Goal: Information Seeking & Learning: Learn about a topic

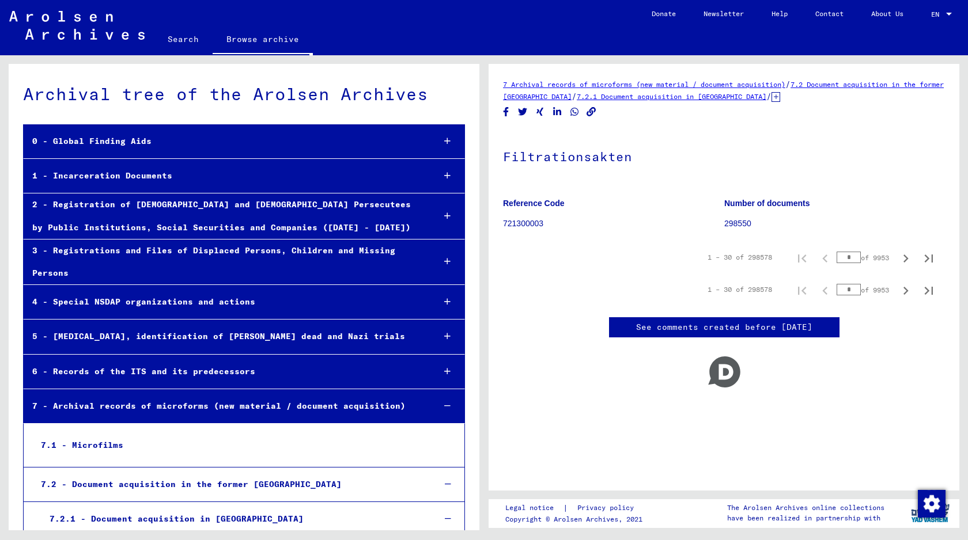
scroll to position [551, 0]
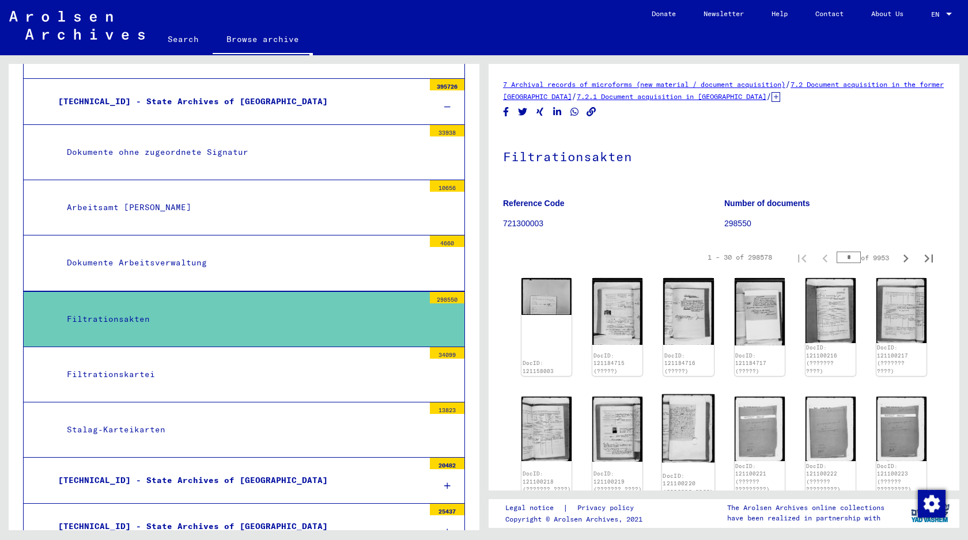
click at [695, 422] on img at bounding box center [688, 429] width 53 height 68
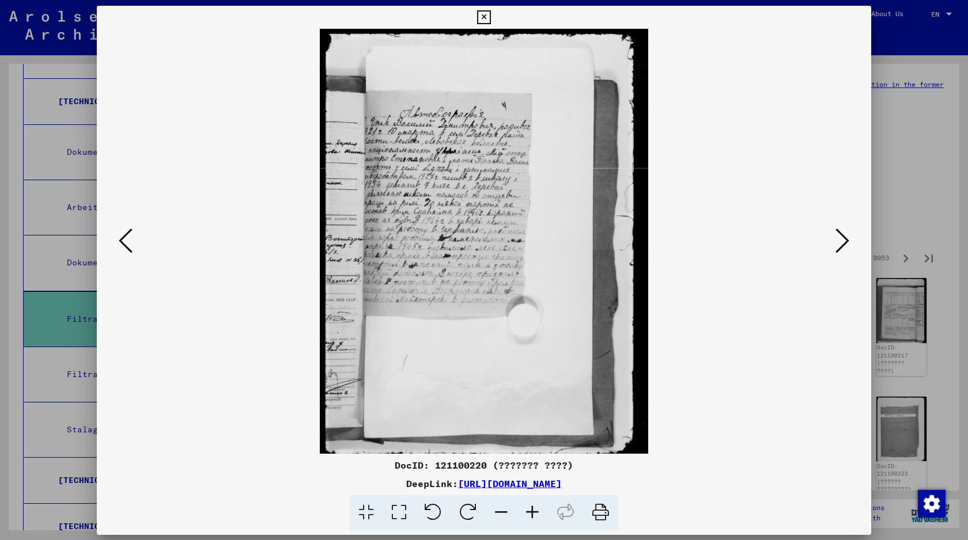
click at [695, 422] on img at bounding box center [484, 241] width 696 height 425
click at [843, 227] on icon at bounding box center [842, 240] width 14 height 28
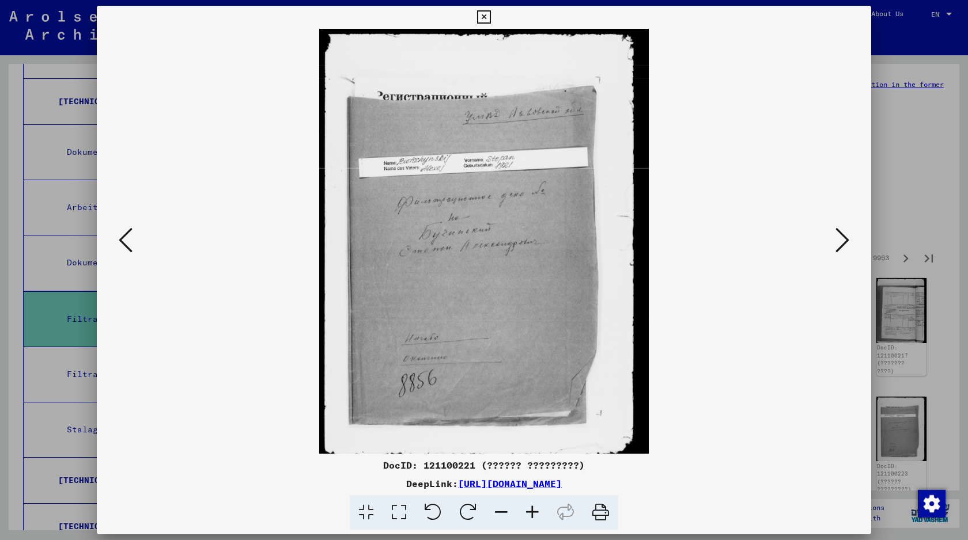
click at [929, 198] on div at bounding box center [484, 270] width 968 height 540
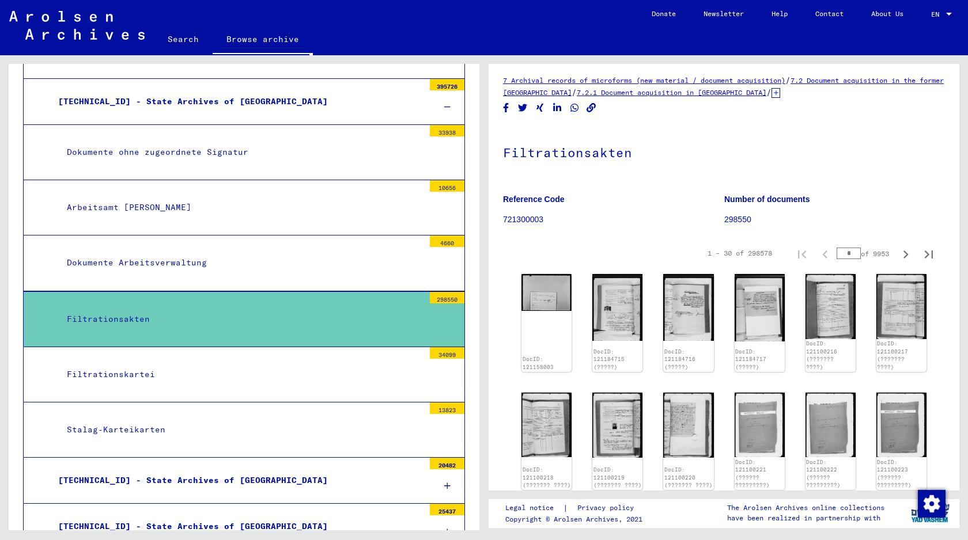
scroll to position [6, 0]
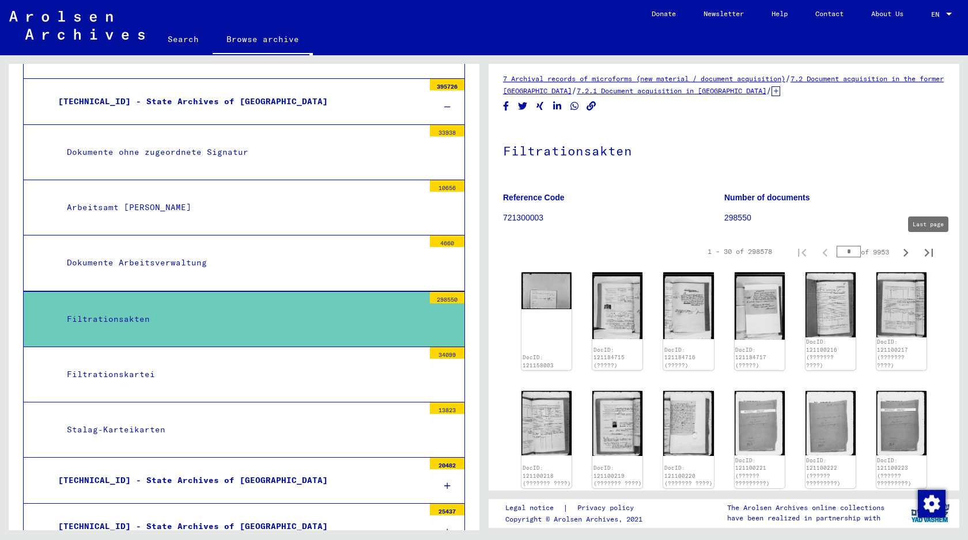
click at [931, 252] on icon "Last page" at bounding box center [929, 253] width 8 height 8
type input "****"
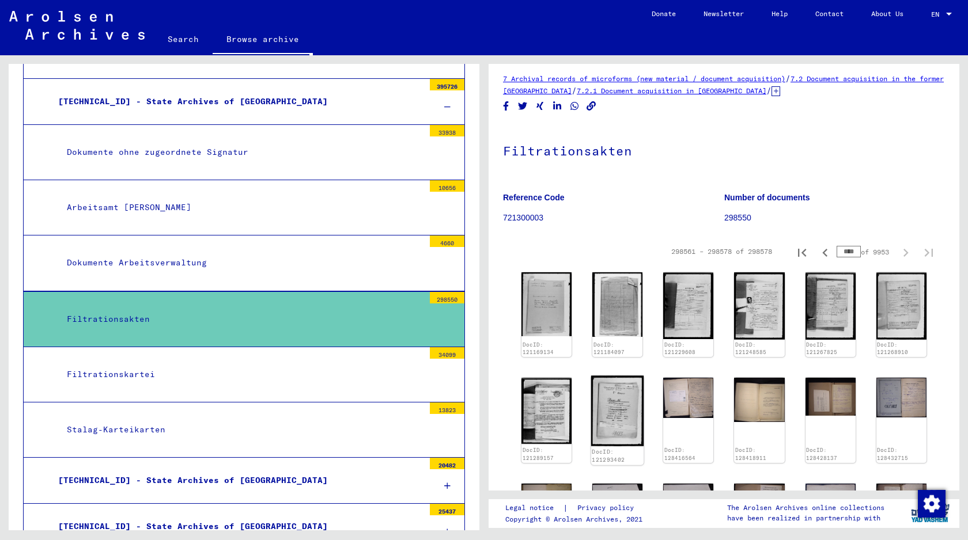
click at [611, 405] on img at bounding box center [617, 411] width 53 height 71
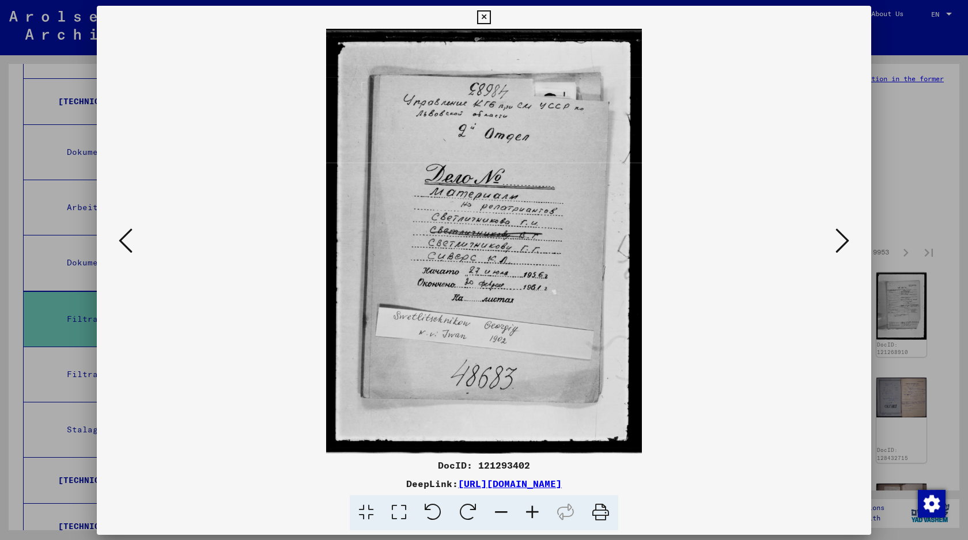
click at [611, 405] on img at bounding box center [484, 241] width 696 height 425
click at [892, 309] on div at bounding box center [484, 270] width 968 height 540
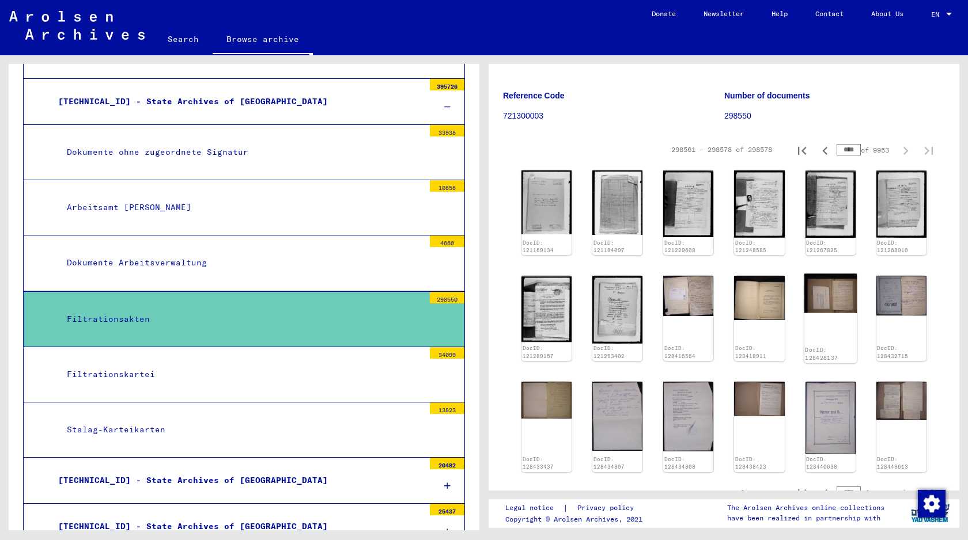
scroll to position [266, 0]
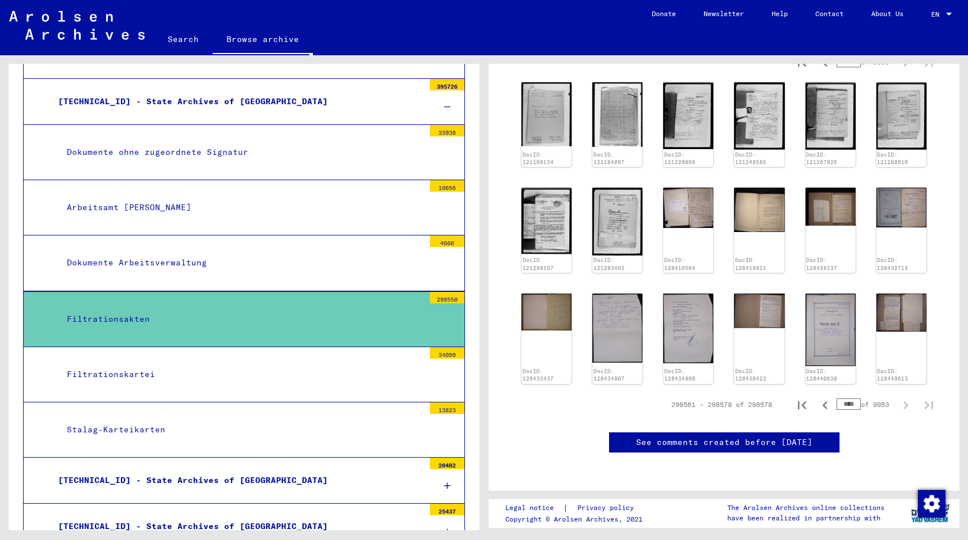
click at [787, 273] on div "DocID: 121169134 DocID: 121184097 DocID: 121229608 DocID: 121248585 DocID: 1212…" at bounding box center [724, 233] width 414 height 310
click at [836, 291] on img at bounding box center [830, 329] width 53 height 77
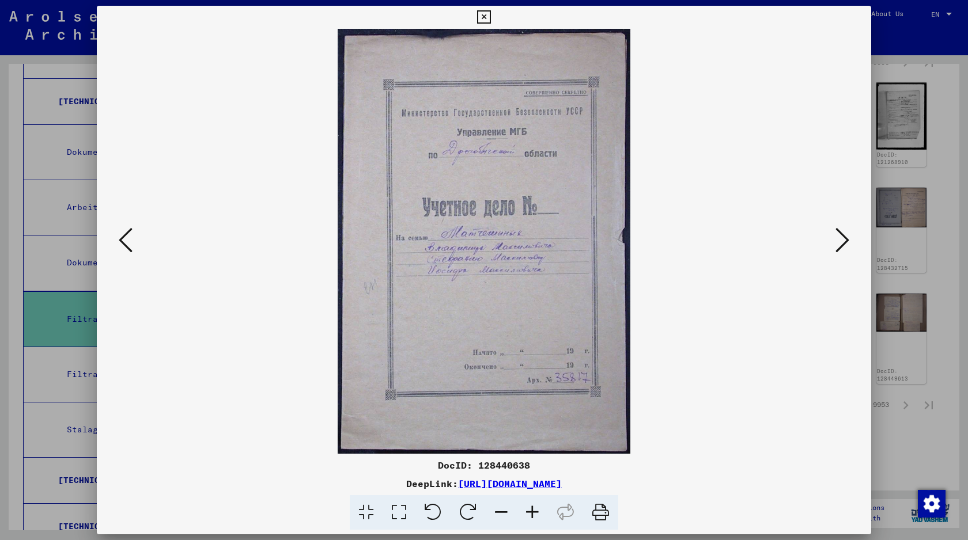
click at [830, 183] on img at bounding box center [484, 241] width 696 height 425
click at [912, 252] on div at bounding box center [484, 270] width 968 height 540
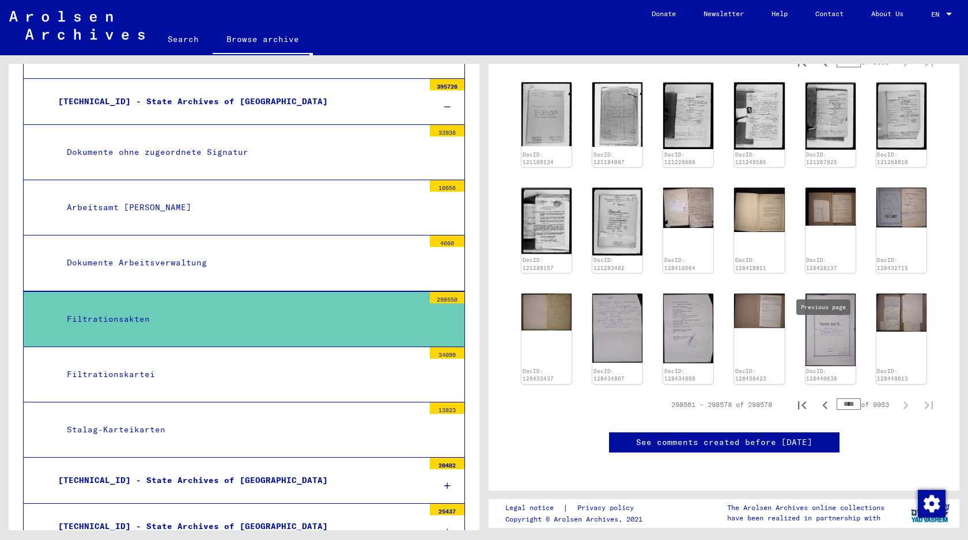
click at [831, 397] on icon "Previous page" at bounding box center [825, 405] width 16 height 16
type input "****"
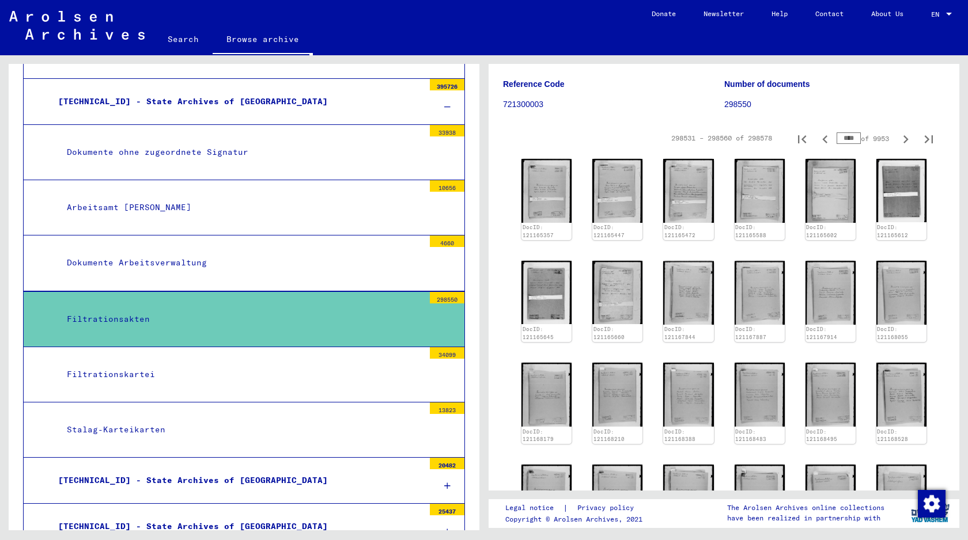
scroll to position [114, 0]
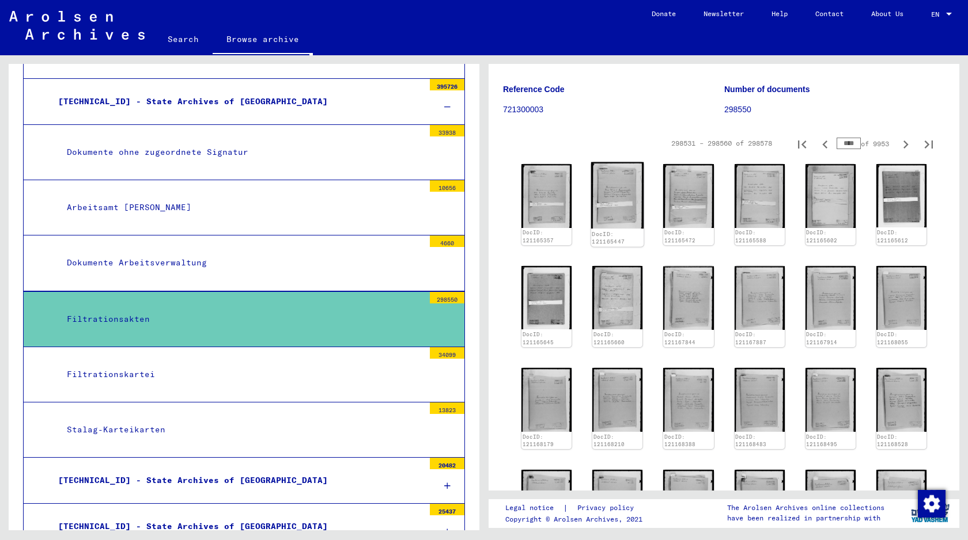
click at [604, 197] on img at bounding box center [617, 195] width 53 height 67
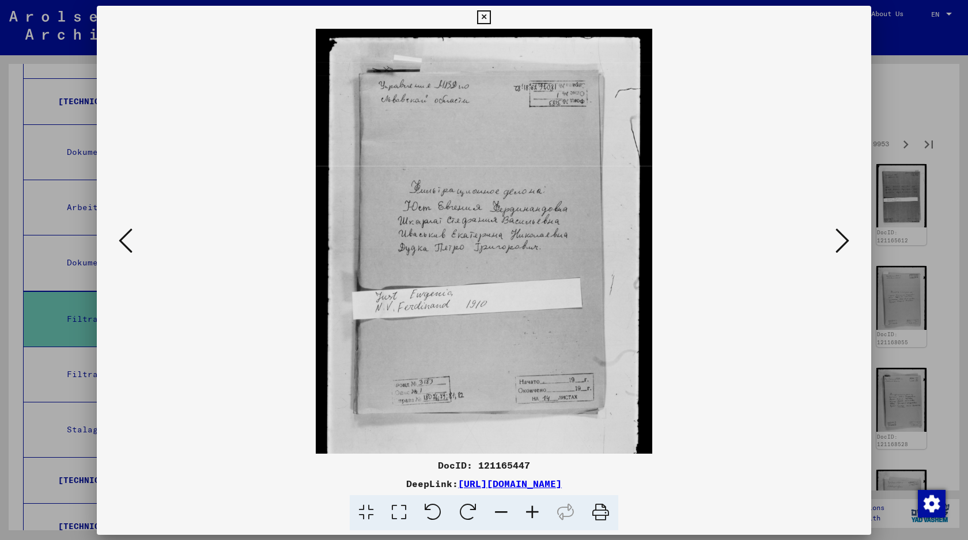
click at [604, 197] on img at bounding box center [484, 241] width 696 height 425
click at [570, 343] on img at bounding box center [484, 241] width 696 height 425
click at [853, 351] on div at bounding box center [484, 241] width 774 height 425
click at [916, 313] on div at bounding box center [484, 270] width 968 height 540
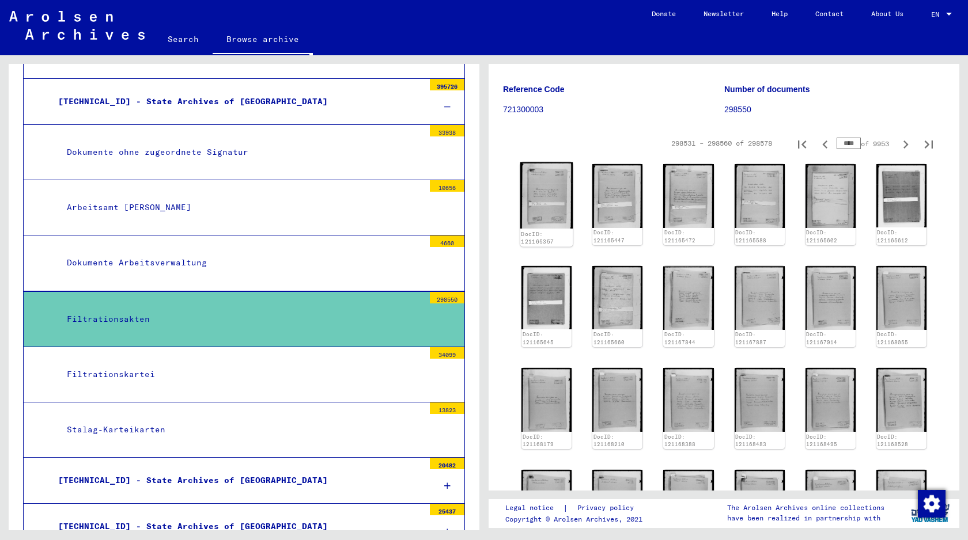
click at [556, 217] on img at bounding box center [546, 195] width 53 height 67
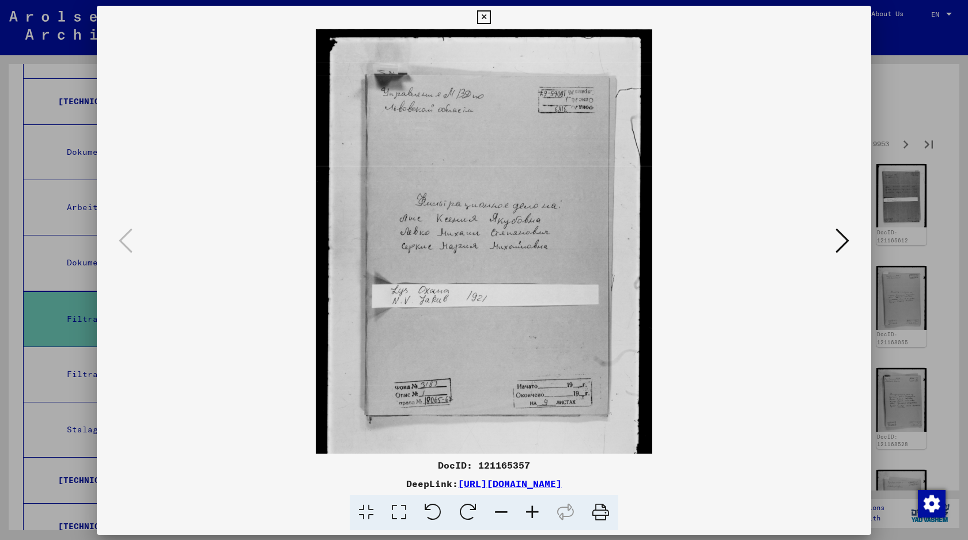
click at [555, 217] on img at bounding box center [484, 241] width 696 height 425
click at [861, 416] on div at bounding box center [484, 241] width 774 height 425
click at [921, 353] on div at bounding box center [484, 270] width 968 height 540
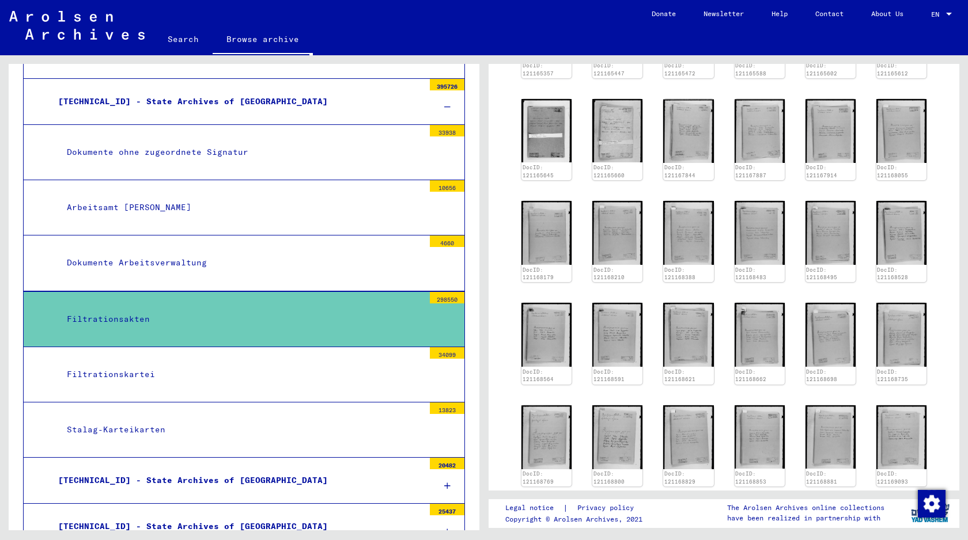
scroll to position [407, 0]
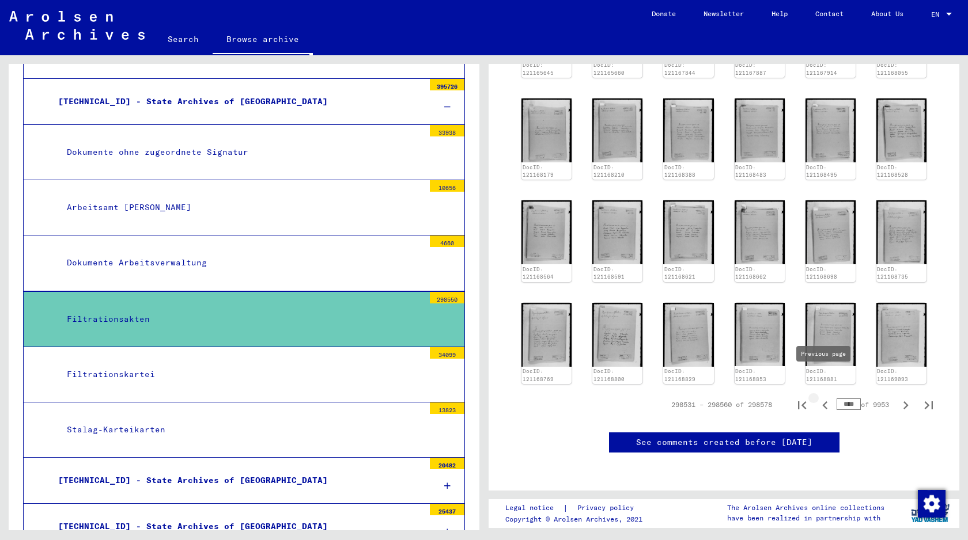
click at [830, 397] on icon "Previous page" at bounding box center [825, 405] width 16 height 16
type input "****"
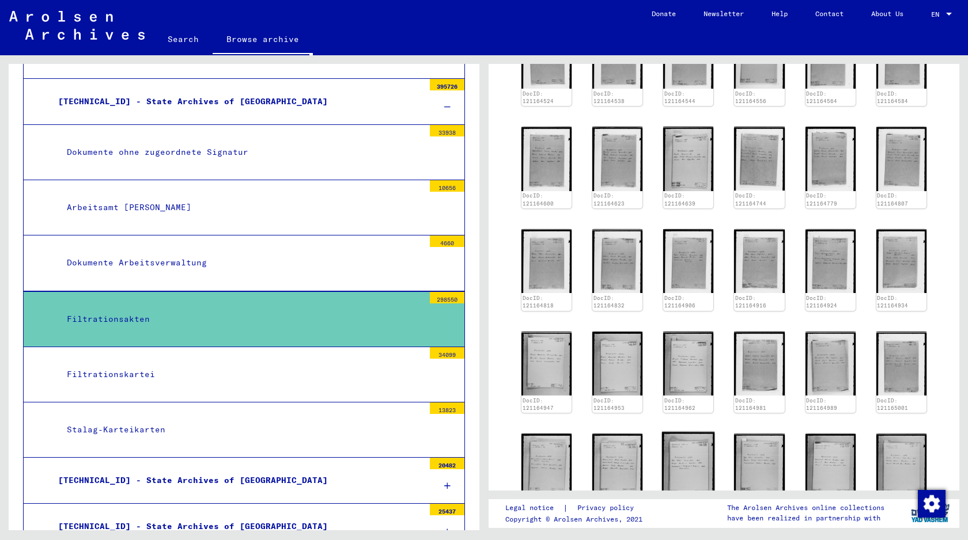
scroll to position [253, 0]
